Goal: Transaction & Acquisition: Purchase product/service

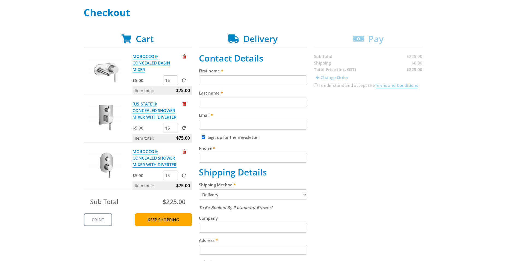
scroll to position [84, 0]
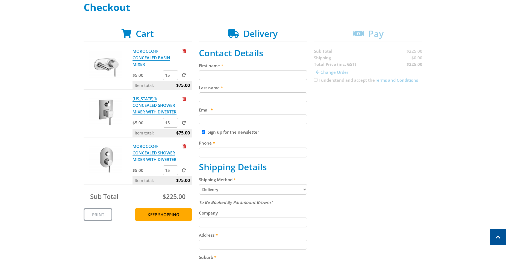
click at [214, 72] on input "First name" at bounding box center [253, 75] width 108 height 10
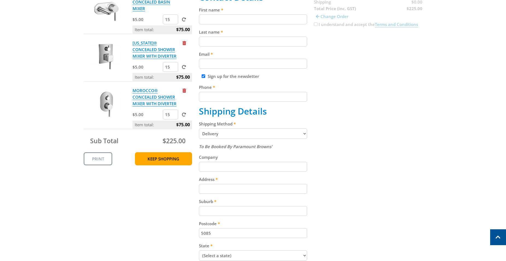
scroll to position [0, 0]
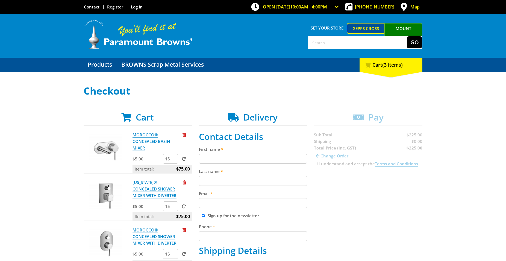
click at [212, 159] on input "First name" at bounding box center [253, 159] width 108 height 10
type input "Jignaben"
click at [209, 183] on input "Last name" at bounding box center [253, 181] width 108 height 10
type input "patel"
click at [212, 205] on input "Email" at bounding box center [253, 203] width 108 height 10
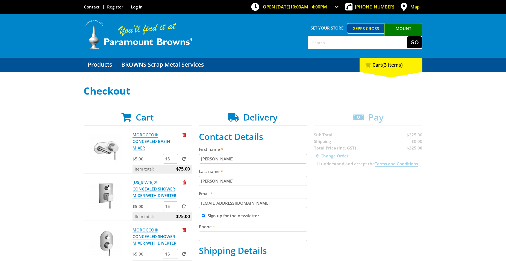
scroll to position [84, 0]
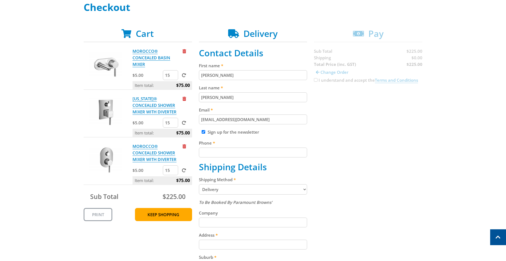
type input "jignapatel1979@gmail.com"
click at [209, 154] on input "Phone" at bounding box center [253, 152] width 108 height 10
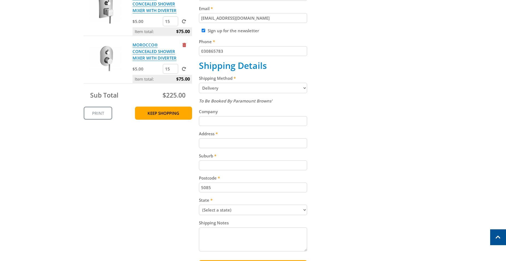
scroll to position [195, 0]
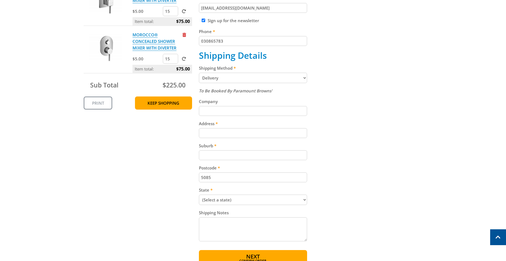
type input "030865783"
click at [215, 134] on input "Address" at bounding box center [253, 133] width 108 height 10
type input "4 Norton st"
click at [211, 154] on input "Suburb" at bounding box center [253, 155] width 108 height 10
type input "Northfield"
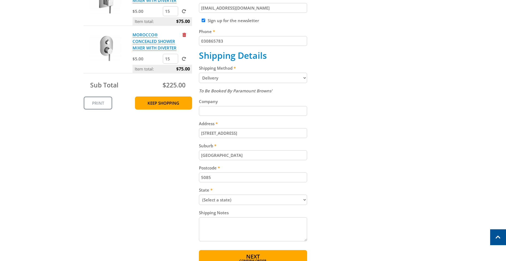
select select "SA"
click option "South Australia" at bounding box center [0, 0] width 0 height 0
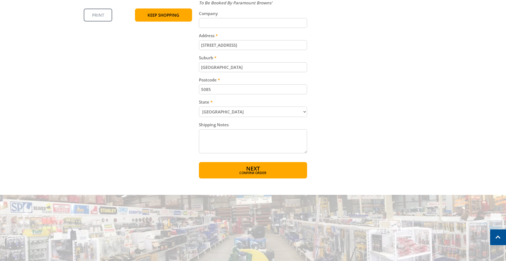
scroll to position [306, 0]
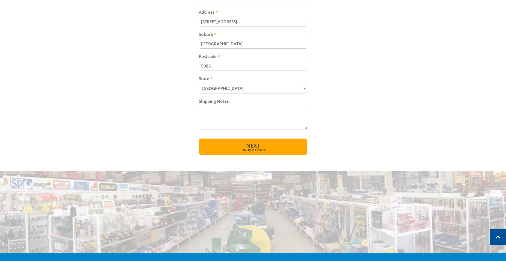
click at [265, 148] on span "Confirm order" at bounding box center [253, 149] width 85 height 3
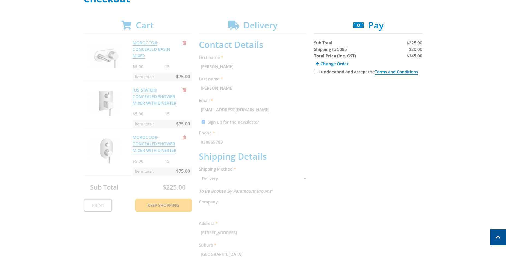
scroll to position [0, 0]
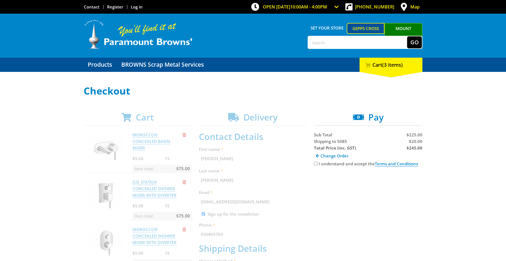
click at [316, 165] on input "I understand and accept the Terms and Conditions" at bounding box center [316, 164] width 4 height 4
checkbox input "true"
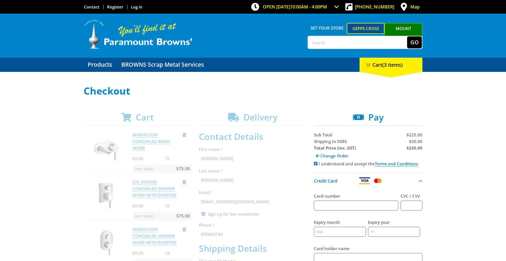
scroll to position [111, 0]
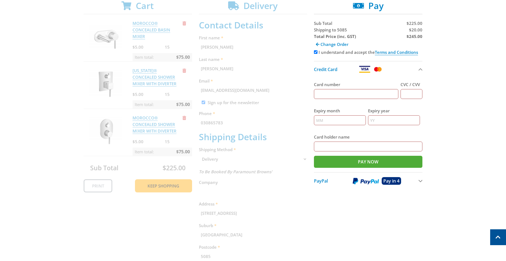
click at [322, 180] on span "PayPal" at bounding box center [321, 181] width 14 height 6
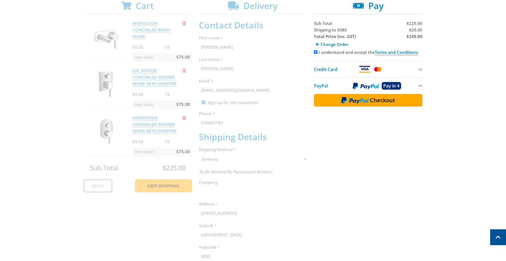
click at [205, 69] on div "Cart MOROCCO® CONCEALED BASIN MIXER $5.00 15 Item total: $75.00 MONTANA® CONCEA…" at bounding box center [253, 172] width 339 height 343
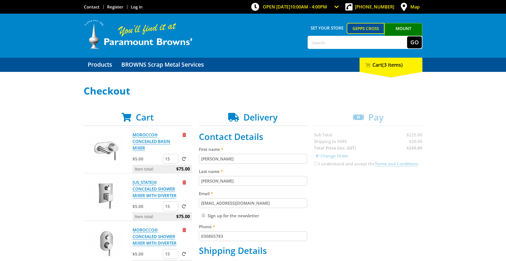
scroll to position [111, 0]
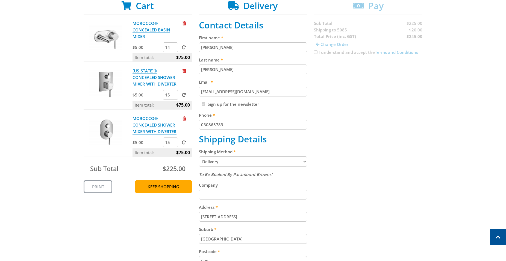
click at [174, 48] on input "14" at bounding box center [170, 47] width 15 height 10
click at [174, 48] on input "13" at bounding box center [170, 47] width 15 height 10
click at [174, 48] on input "12" at bounding box center [170, 47] width 15 height 10
click at [174, 48] on input "11" at bounding box center [170, 47] width 15 height 10
click at [174, 48] on input "10" at bounding box center [170, 47] width 15 height 10
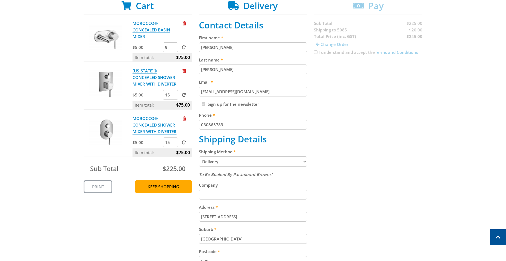
click at [174, 48] on input "9" at bounding box center [170, 47] width 15 height 10
type input "10"
click at [174, 46] on input "10" at bounding box center [170, 47] width 15 height 10
click at [185, 48] on span at bounding box center [184, 47] width 4 height 4
click at [0, 0] on input "submit" at bounding box center [0, 0] width 0 height 0
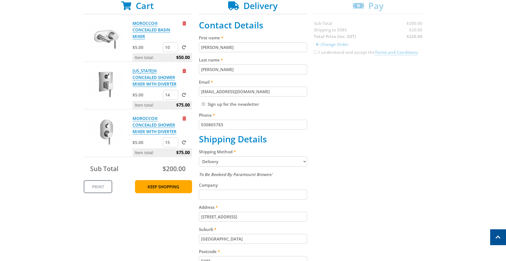
click at [173, 95] on input "14" at bounding box center [170, 95] width 15 height 10
click at [173, 95] on input "13" at bounding box center [170, 95] width 15 height 10
click at [173, 95] on input "12" at bounding box center [170, 95] width 15 height 10
click at [173, 95] on input "11" at bounding box center [170, 95] width 15 height 10
type input "10"
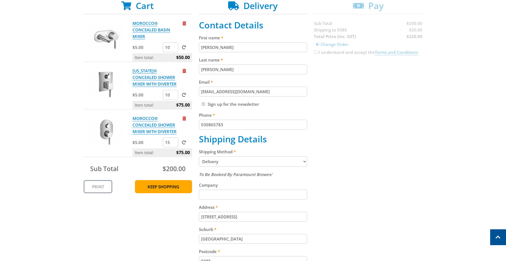
click at [173, 95] on input "10" at bounding box center [170, 95] width 15 height 10
click at [185, 93] on label at bounding box center [182, 94] width 7 height 5
click at [0, 0] on input "submit" at bounding box center [0, 0] width 0 height 0
click at [173, 144] on input "14" at bounding box center [170, 142] width 15 height 10
click at [173, 144] on input "13" at bounding box center [170, 142] width 15 height 10
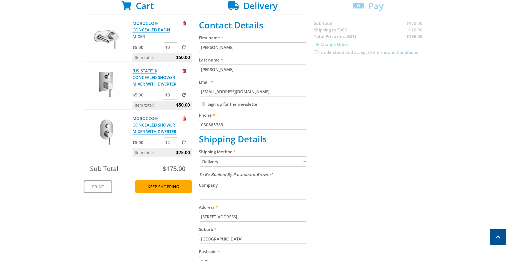
click at [173, 144] on input "12" at bounding box center [170, 142] width 15 height 10
click at [173, 144] on input "11" at bounding box center [170, 142] width 15 height 10
type input "10"
click at [173, 144] on input "10" at bounding box center [170, 142] width 15 height 10
click at [181, 142] on label at bounding box center [182, 142] width 7 height 5
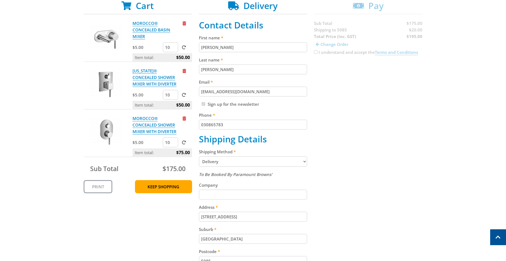
click at [0, 0] on input "submit" at bounding box center [0, 0] width 0 height 0
click at [173, 46] on input "11" at bounding box center [170, 47] width 15 height 10
type input "12"
click at [173, 46] on input "12" at bounding box center [170, 47] width 15 height 10
click at [184, 48] on span at bounding box center [184, 47] width 4 height 4
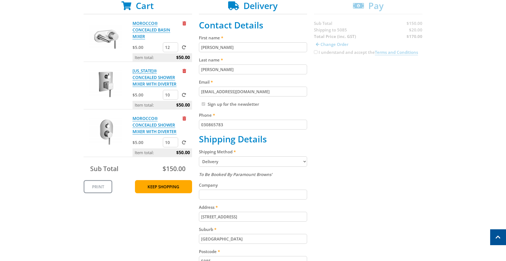
click at [0, 0] on input "submit" at bounding box center [0, 0] width 0 height 0
click at [173, 93] on input "11" at bounding box center [170, 95] width 15 height 10
type input "12"
click at [173, 93] on input "12" at bounding box center [170, 95] width 15 height 10
click at [185, 94] on span at bounding box center [184, 95] width 4 height 4
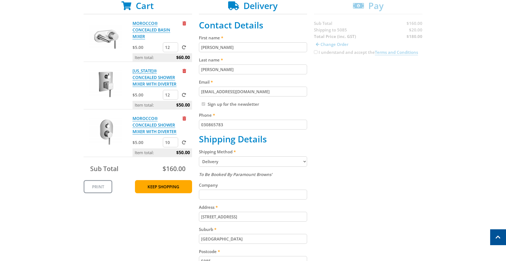
click at [0, 0] on input "submit" at bounding box center [0, 0] width 0 height 0
type input "13"
click at [173, 94] on input "13" at bounding box center [170, 95] width 15 height 10
click at [184, 94] on span at bounding box center [184, 95] width 4 height 4
click at [0, 0] on input "submit" at bounding box center [0, 0] width 0 height 0
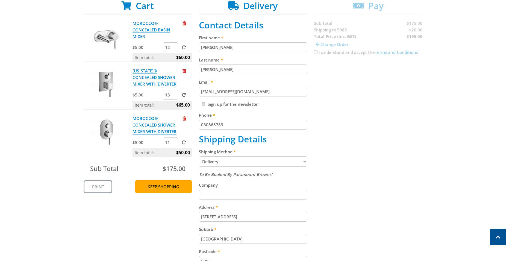
type input "11"
click at [174, 142] on input "11" at bounding box center [170, 142] width 15 height 10
click at [184, 141] on span at bounding box center [184, 142] width 4 height 4
click at [0, 0] on input "submit" at bounding box center [0, 0] width 0 height 0
type input "12"
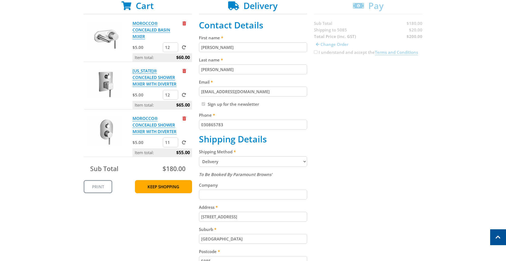
click at [175, 96] on input "12" at bounding box center [170, 95] width 15 height 10
click at [186, 96] on form "12" at bounding box center [177, 95] width 29 height 10
type input "13"
click at [176, 47] on input "13" at bounding box center [170, 47] width 15 height 10
click at [183, 46] on span at bounding box center [184, 47] width 4 height 4
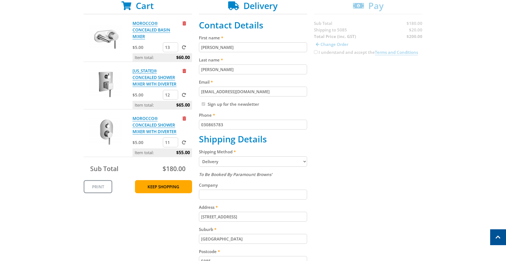
click at [0, 0] on input "submit" at bounding box center [0, 0] width 0 height 0
type input "12"
click at [175, 96] on input "12" at bounding box center [170, 95] width 15 height 10
click at [183, 96] on span at bounding box center [184, 95] width 4 height 4
click at [0, 0] on input "submit" at bounding box center [0, 0] width 0 height 0
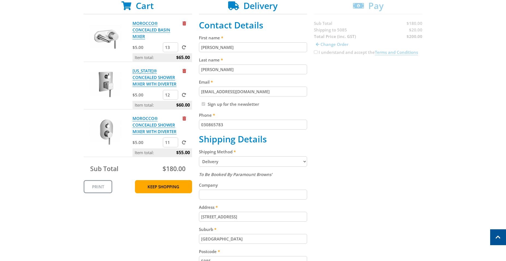
click at [204, 127] on input "030865783" at bounding box center [253, 125] width 108 height 10
type input "0430865783"
click at [236, 50] on input "Jignaben" at bounding box center [253, 47] width 108 height 10
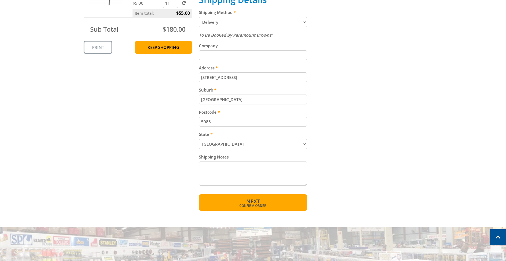
type input "Jigna"
click at [253, 205] on span "Confirm order" at bounding box center [253, 205] width 85 height 3
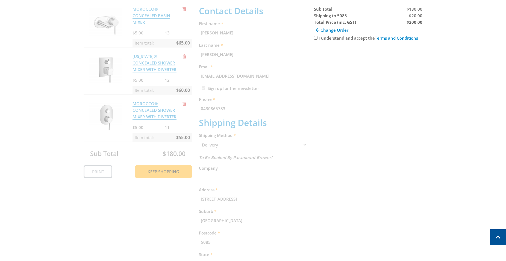
scroll to position [112, 0]
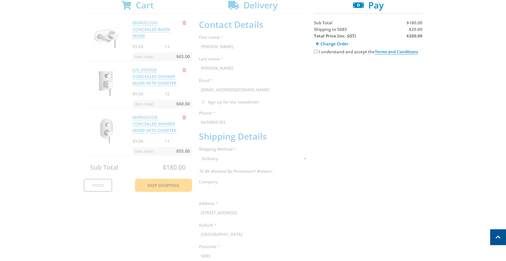
click at [317, 55] on div "I understand and accept the Terms and Conditions" at bounding box center [368, 51] width 108 height 7
click at [317, 52] on input "I understand and accept the Terms and Conditions" at bounding box center [316, 52] width 4 height 4
checkbox input "true"
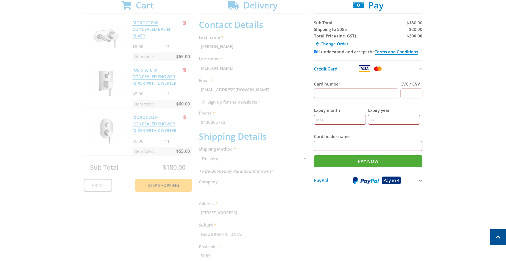
click at [328, 179] on div "PayPal" at bounding box center [330, 180] width 33 height 7
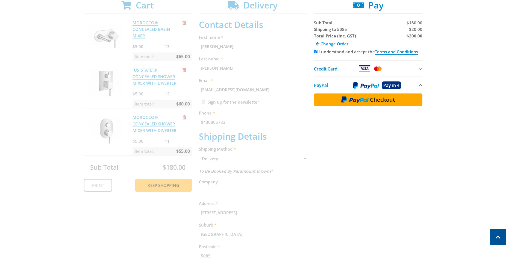
click at [321, 84] on span "PayPal" at bounding box center [321, 85] width 14 height 6
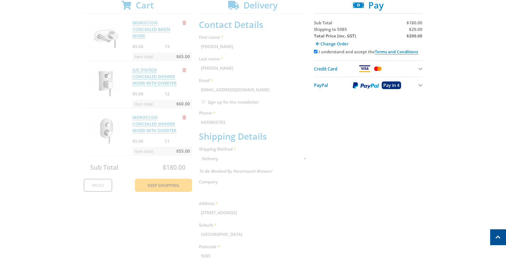
click at [321, 84] on span "PayPal" at bounding box center [321, 85] width 14 height 6
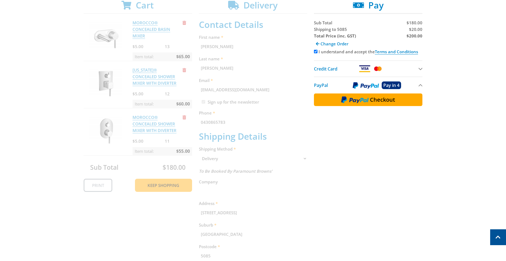
click at [259, 48] on div "Cart MOROCCO® CONCEALED BASIN MIXER $5.00 13 Item total: $65.00 MONTANA® CONCEA…" at bounding box center [253, 171] width 339 height 343
click at [219, 46] on div "Cart MOROCCO® CONCEALED BASIN MIXER $5.00 13 Item total: $65.00 MONTANA® CONCEA…" at bounding box center [253, 171] width 339 height 343
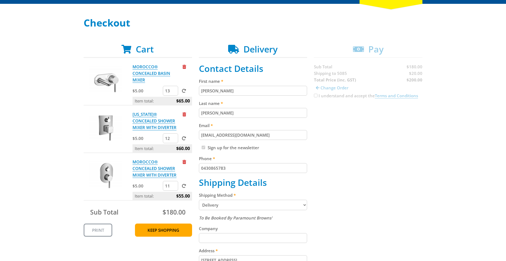
scroll to position [84, 0]
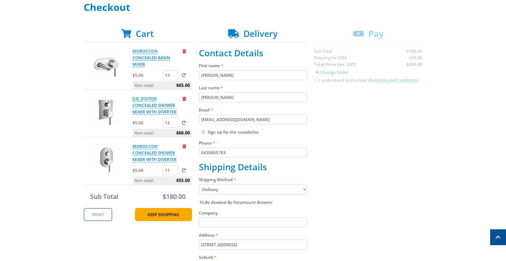
click at [217, 75] on input "[PERSON_NAME]" at bounding box center [253, 75] width 108 height 10
drag, startPoint x: 233, startPoint y: 79, endPoint x: 158, endPoint y: 63, distance: 76.9
click at [199, 70] on input "Jignaben" at bounding box center [253, 75] width 108 height 10
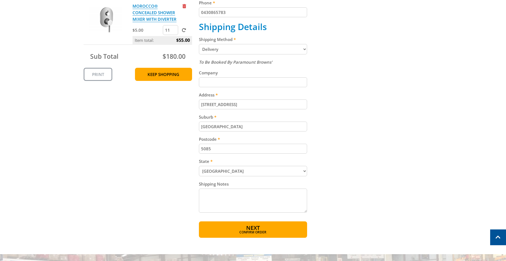
scroll to position [251, 0]
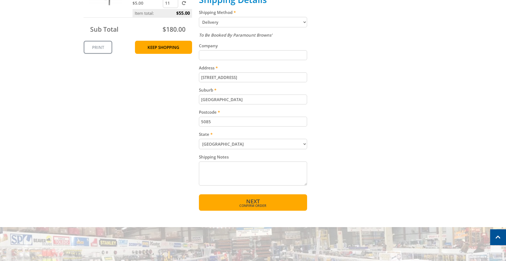
type input "Jignaben"
click at [260, 199] on span "Next" at bounding box center [253, 200] width 14 height 7
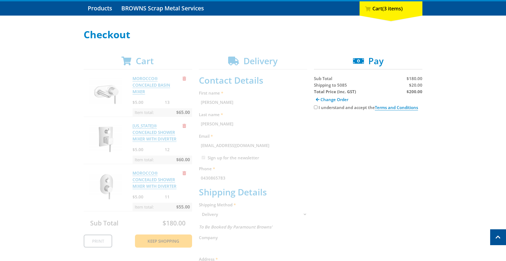
scroll to position [140, 0]
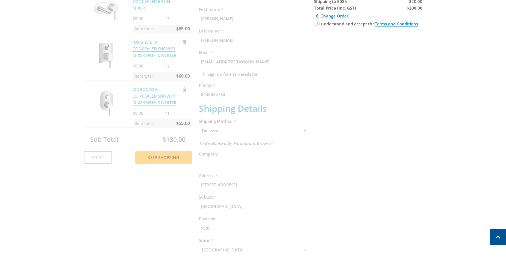
click at [316, 25] on input "I understand and accept the Terms and Conditions" at bounding box center [316, 24] width 4 height 4
checkbox input "true"
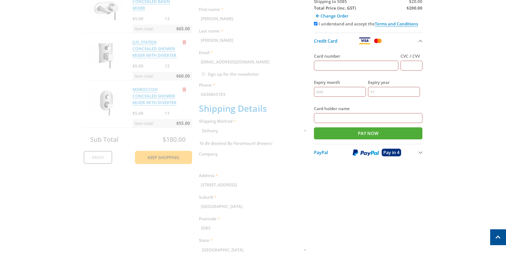
click at [322, 154] on span "PayPal" at bounding box center [321, 152] width 14 height 6
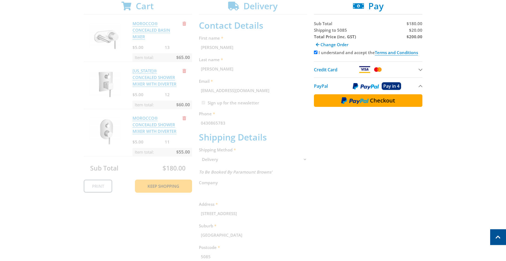
scroll to position [84, 0]
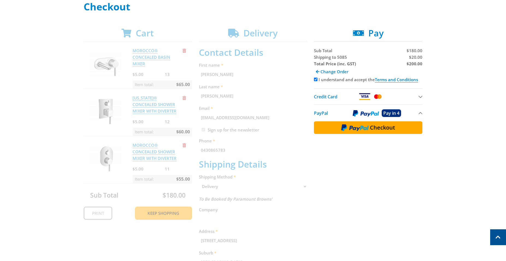
click at [358, 127] on img at bounding box center [354, 127] width 27 height 7
